Goal: Information Seeking & Learning: Find specific page/section

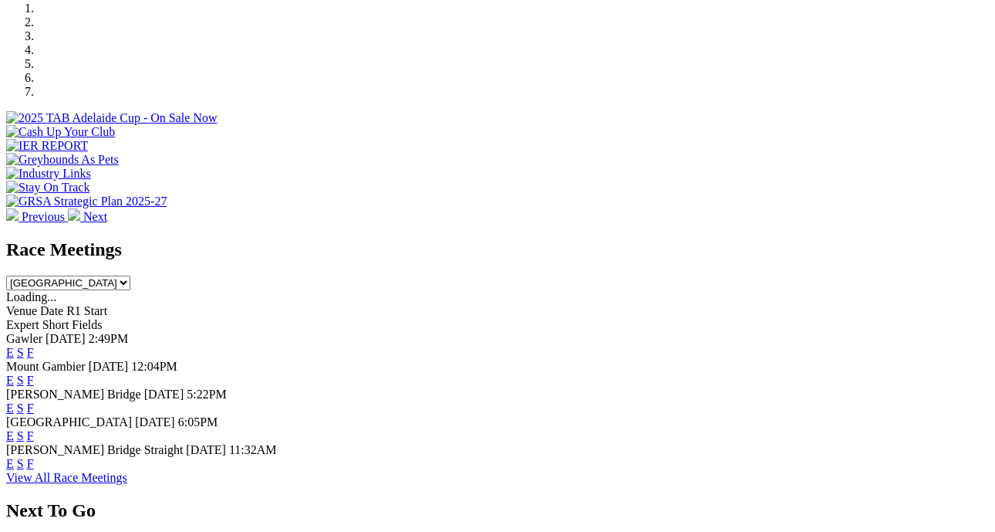
scroll to position [556, 0]
click at [34, 428] on link "F" at bounding box center [30, 434] width 7 height 13
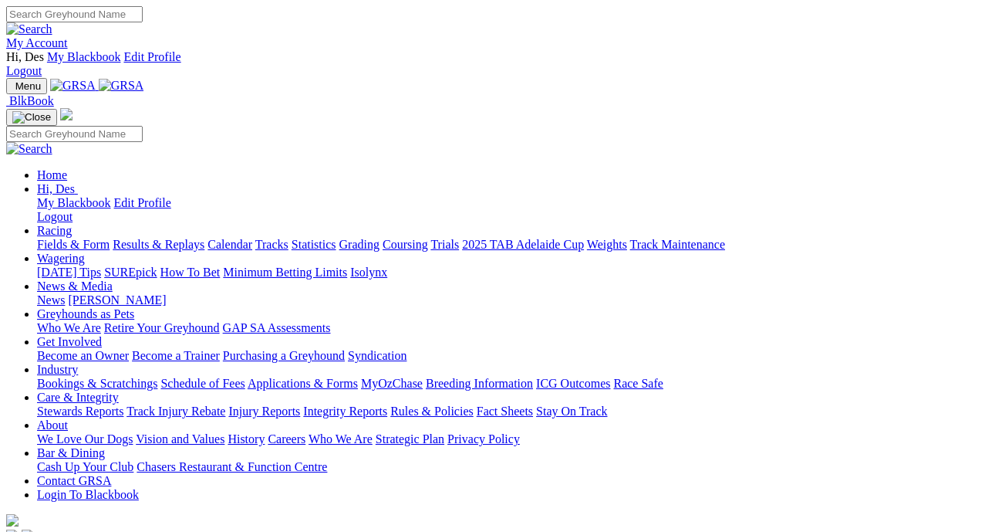
click at [387, 404] on link "Integrity Reports" at bounding box center [345, 410] width 84 height 13
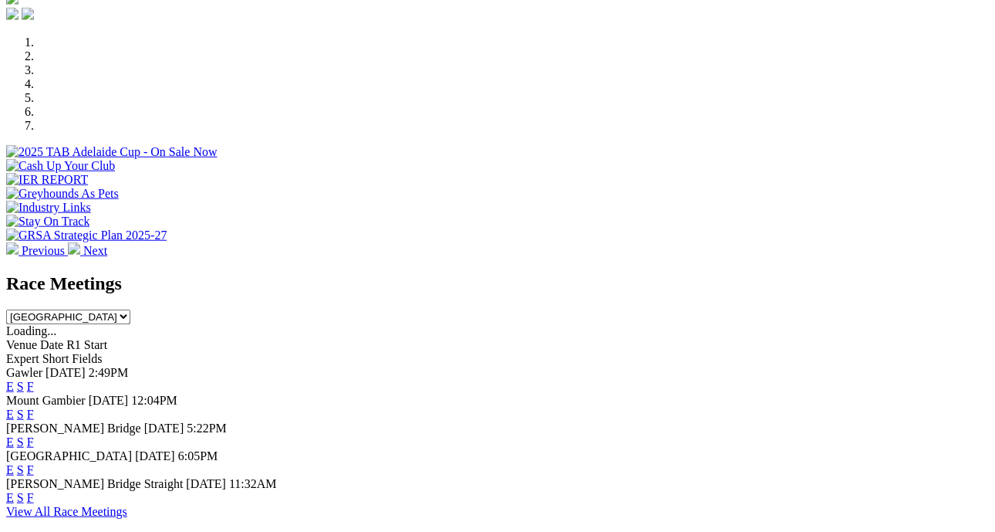
scroll to position [559, 0]
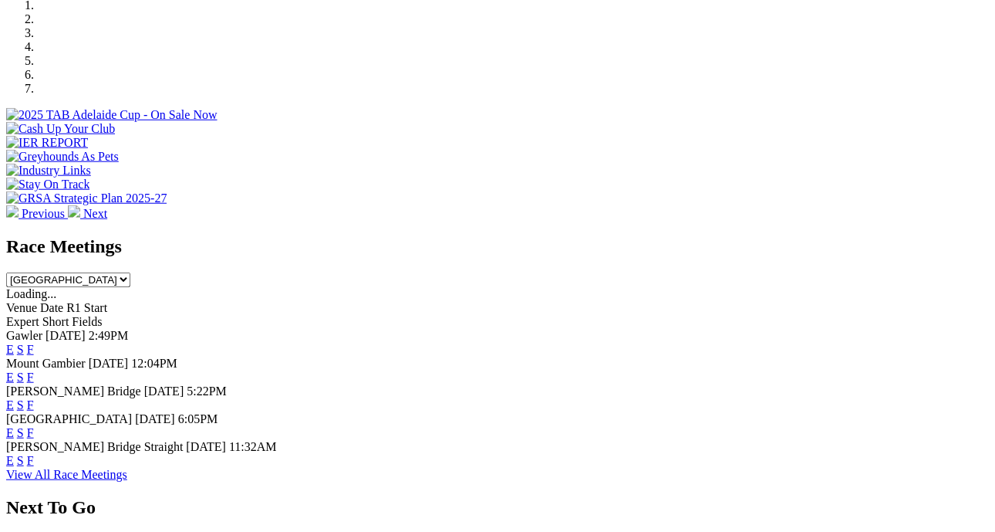
click at [34, 454] on link "F" at bounding box center [30, 460] width 7 height 13
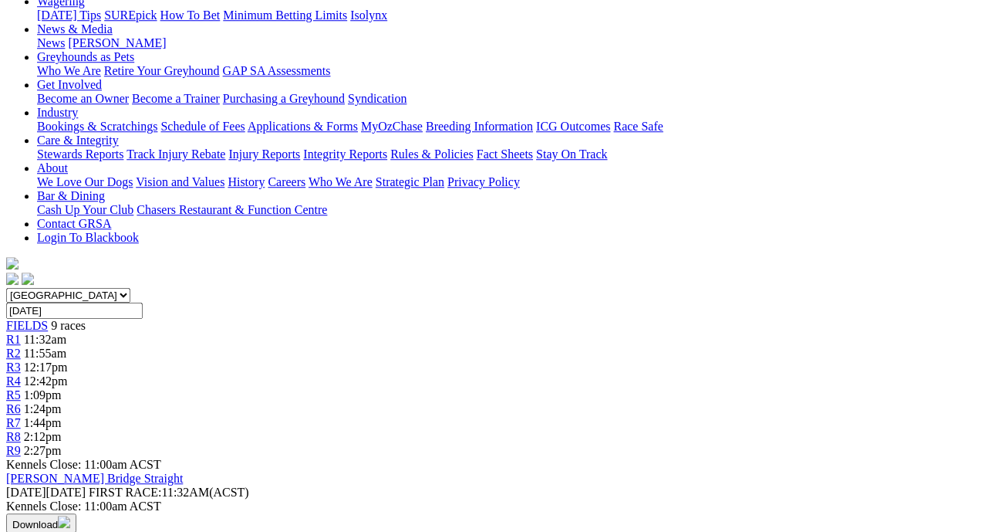
scroll to position [287, 0]
